Goal: Navigation & Orientation: Find specific page/section

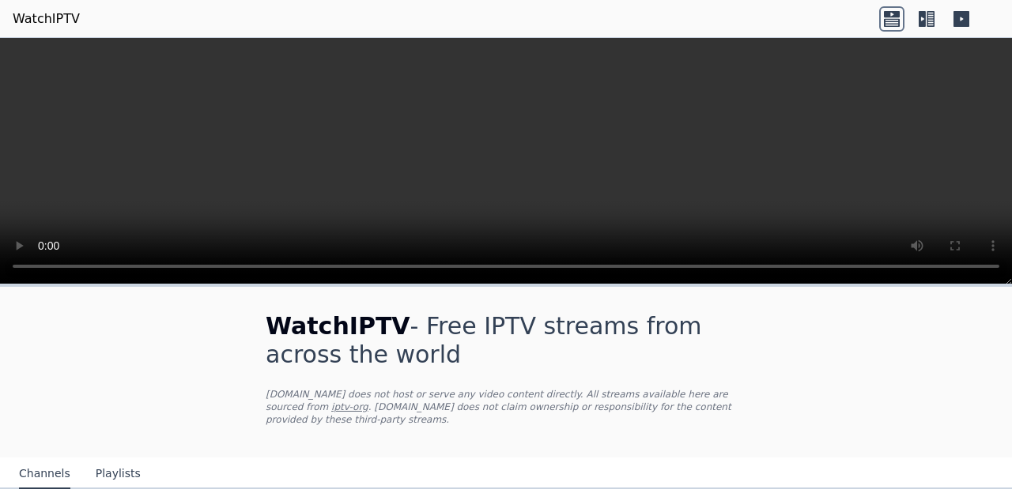
click at [48, 459] on button "Channels" at bounding box center [44, 474] width 51 height 30
click at [47, 464] on button "Channels" at bounding box center [44, 474] width 51 height 30
click at [52, 460] on button "Channels" at bounding box center [44, 474] width 51 height 30
click at [56, 463] on button "Channels" at bounding box center [44, 474] width 51 height 30
click at [100, 459] on button "Playlists" at bounding box center [118, 474] width 45 height 30
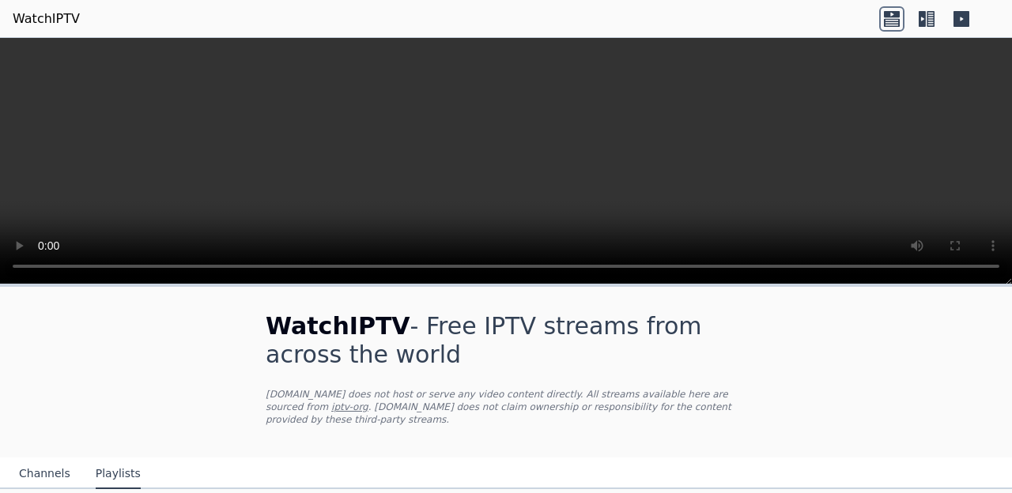
click at [962, 25] on icon at bounding box center [962, 19] width 16 height 16
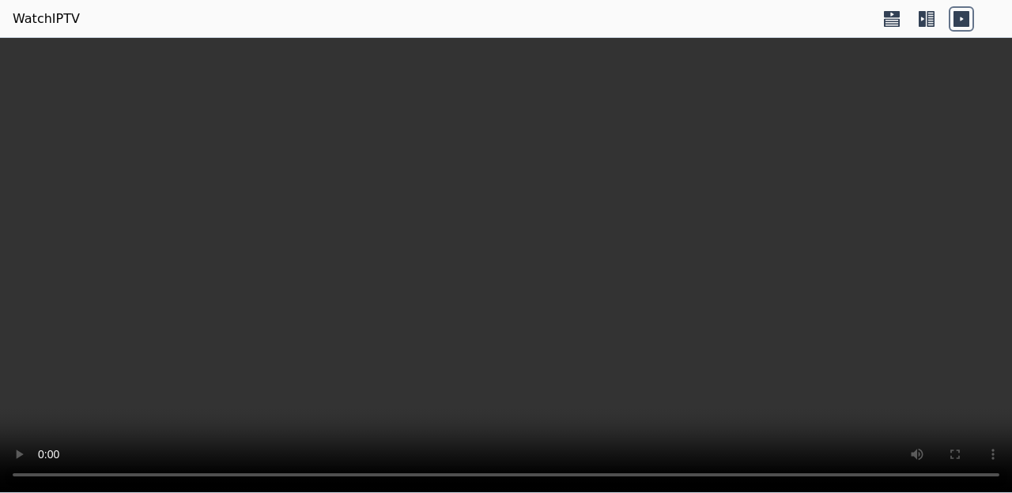
click at [939, 3] on header "WatchIPTV" at bounding box center [506, 19] width 1012 height 38
click at [920, 9] on icon at bounding box center [926, 18] width 25 height 25
click at [899, 17] on icon at bounding box center [891, 18] width 25 height 25
